Goal: Check status: Check status

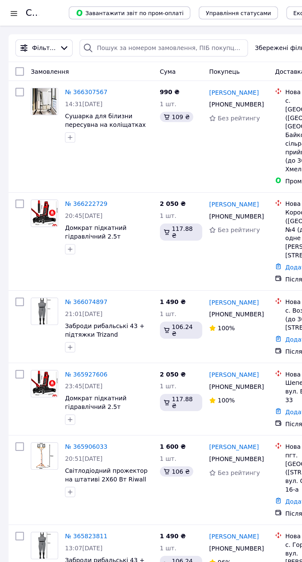
click at [55, 65] on link "№ 366307567" at bounding box center [62, 66] width 31 height 5
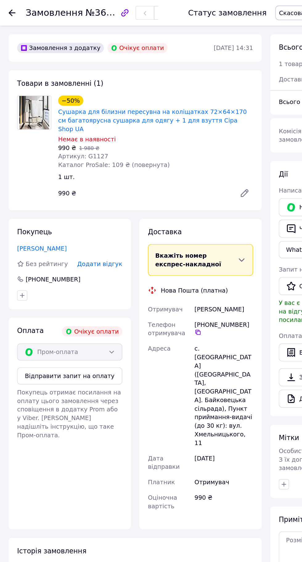
click at [8, 7] on use at bounding box center [8, 9] width 5 height 5
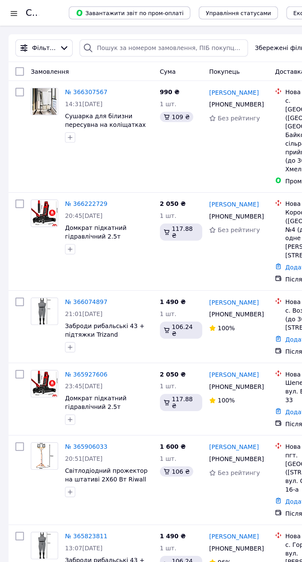
click at [12, 8] on div at bounding box center [10, 9] width 8 height 6
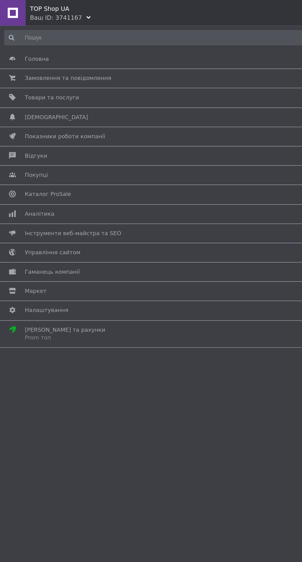
click at [15, 86] on span at bounding box center [9, 85] width 18 height 6
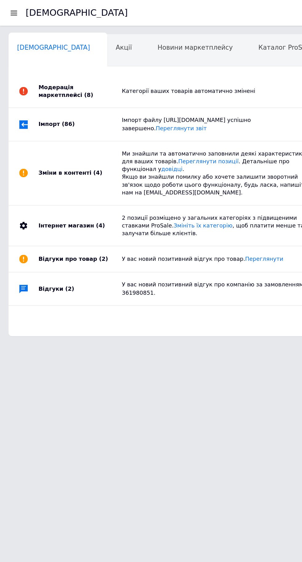
scroll to position [0, 3]
